Goal: Information Seeking & Learning: Learn about a topic

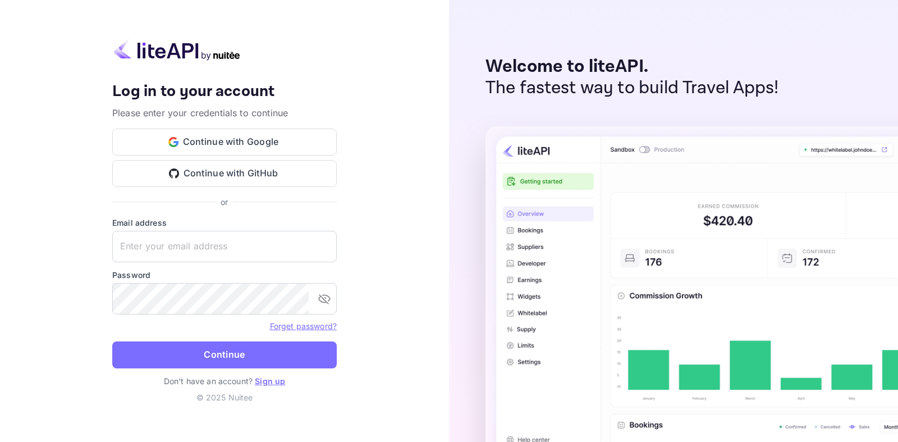
type input "[EMAIL_ADDRESS][DOMAIN_NAME]"
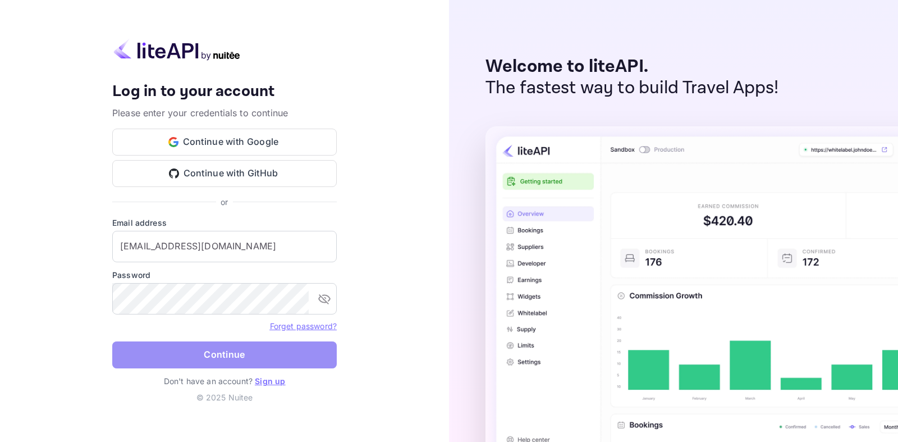
click at [262, 355] on button "Continue" at bounding box center [224, 354] width 224 height 27
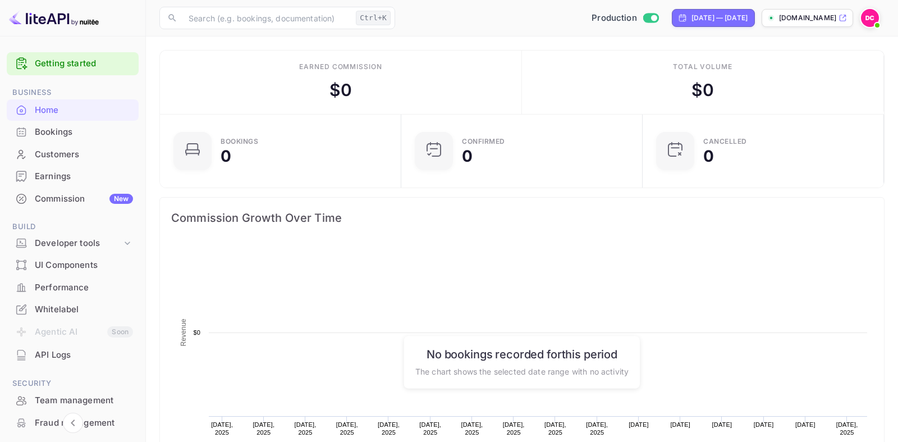
scroll to position [1, 1]
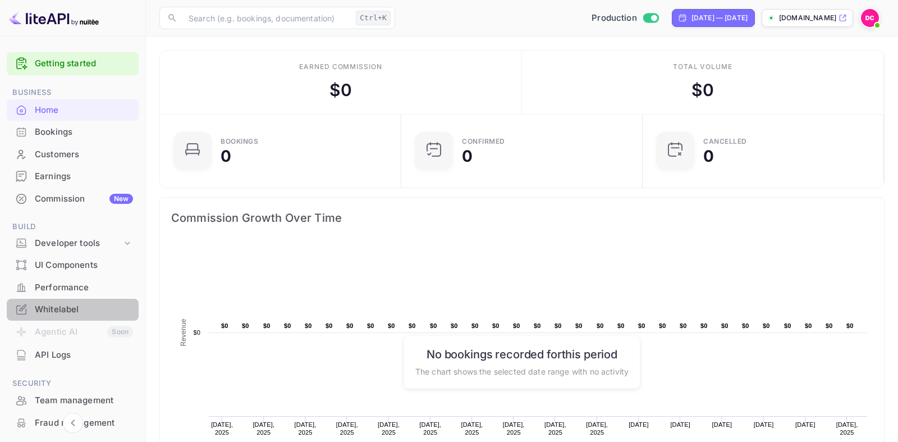
click at [61, 310] on div "Whitelabel" at bounding box center [84, 309] width 98 height 13
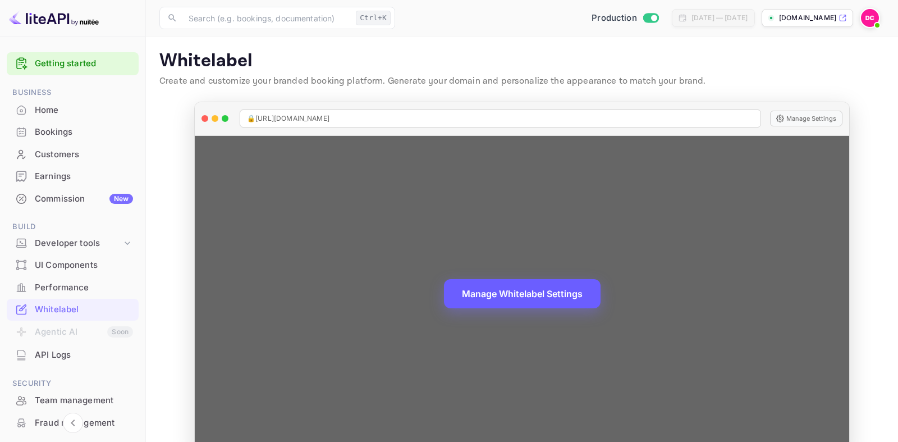
click at [502, 293] on button "Manage Whitelabel Settings" at bounding box center [522, 293] width 157 height 29
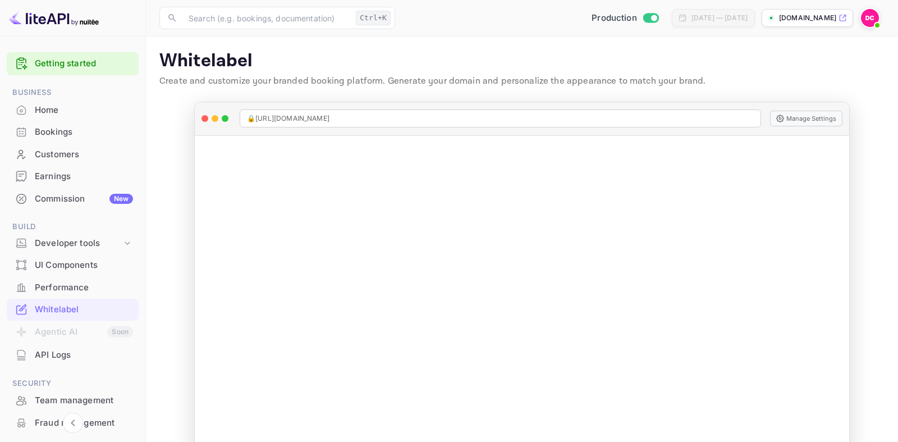
scroll to position [122, 0]
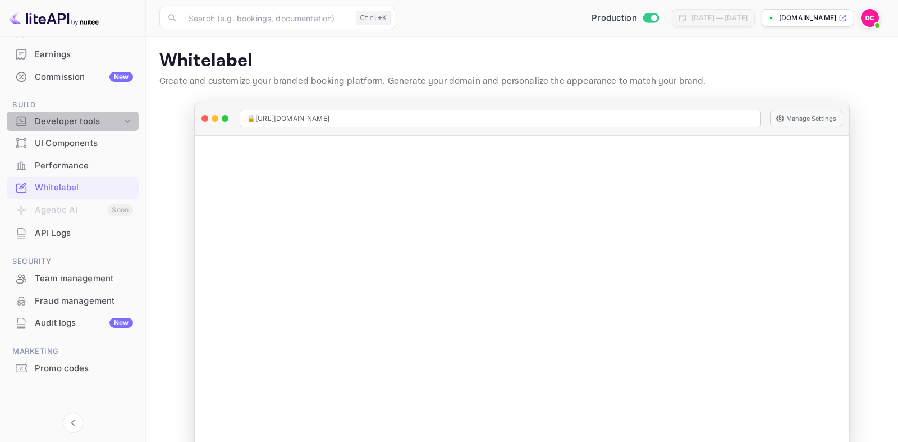
click at [76, 122] on div "Developer tools" at bounding box center [78, 121] width 87 height 13
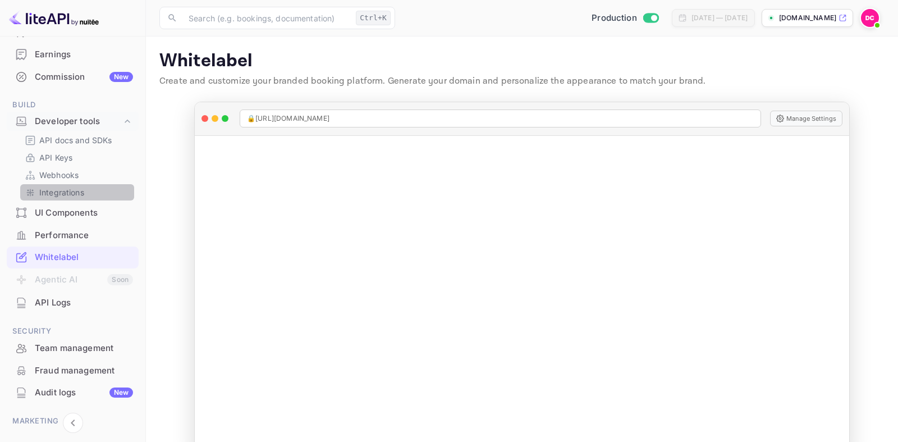
click at [80, 194] on p "Integrations" at bounding box center [61, 192] width 45 height 12
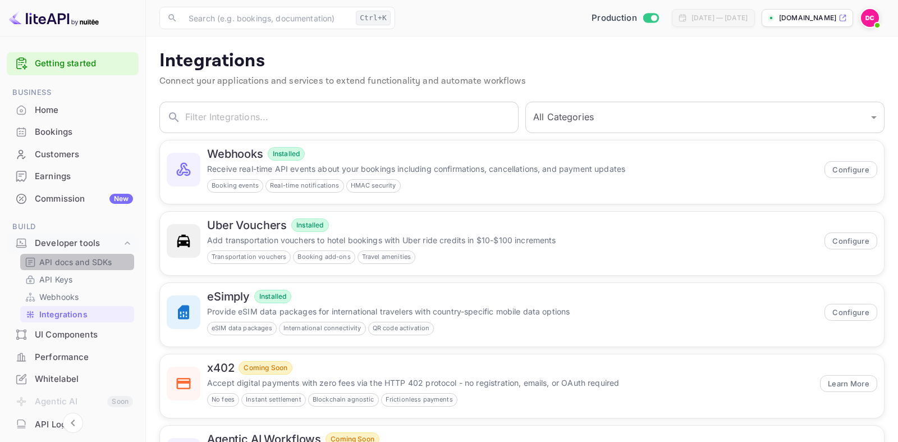
click at [70, 260] on p "API docs and SDKs" at bounding box center [75, 262] width 73 height 12
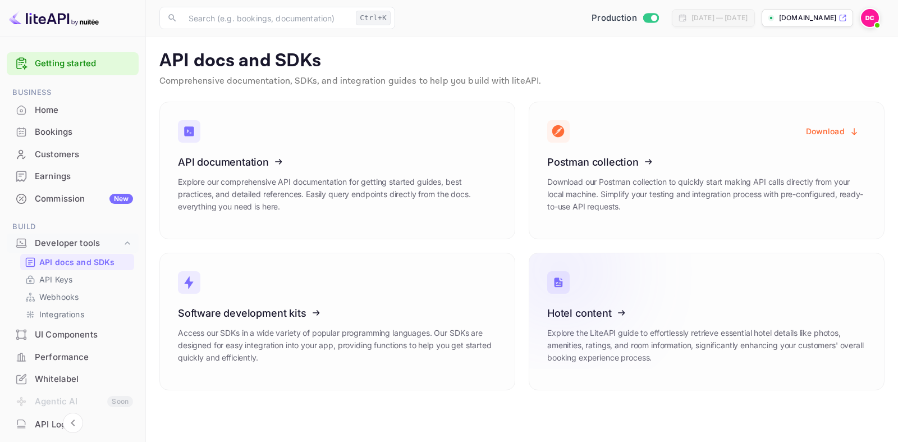
click at [601, 311] on icon at bounding box center [616, 311] width 175 height 116
click at [80, 281] on link "API Keys" at bounding box center [77, 279] width 105 height 12
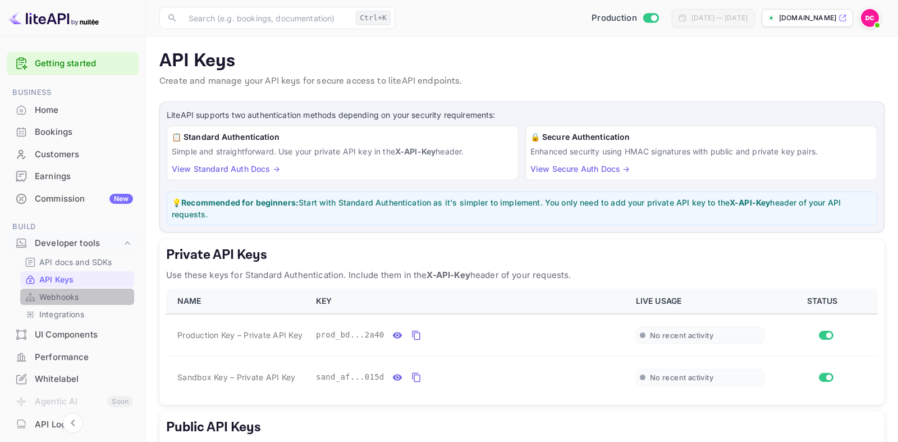
click at [74, 295] on p "Webhooks" at bounding box center [58, 297] width 39 height 12
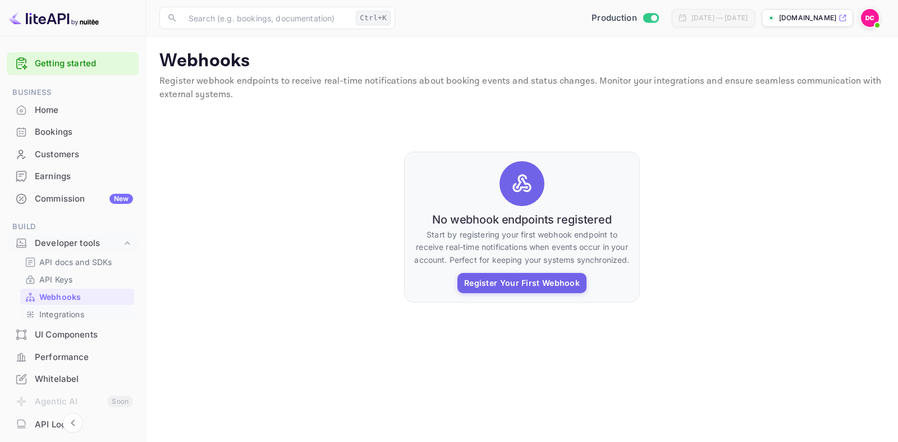
click at [70, 314] on p "Integrations" at bounding box center [61, 314] width 45 height 12
